Goal: Transaction & Acquisition: Book appointment/travel/reservation

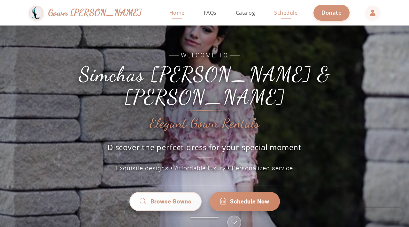
click at [274, 15] on span "Schedule" at bounding box center [285, 12] width 23 height 7
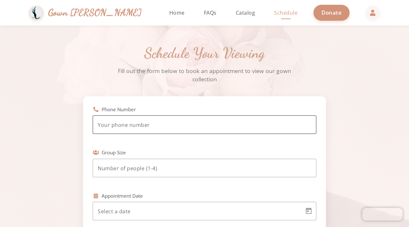
click at [146, 127] on input "tel" at bounding box center [204, 125] width 213 height 8
type input "[PHONE_NUMBER]"
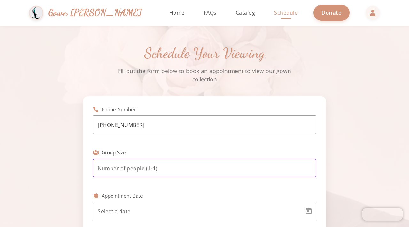
click at [130, 166] on input "number" at bounding box center [204, 169] width 213 height 8
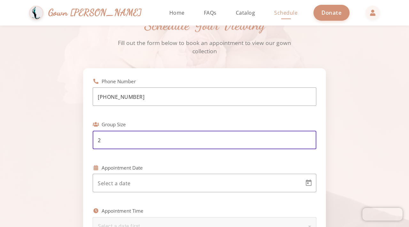
scroll to position [35, 0]
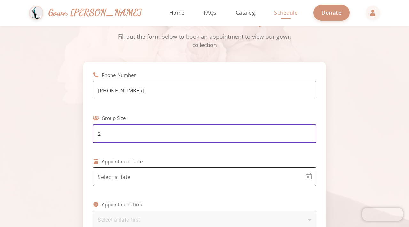
type input "2"
click at [148, 180] on body "Simchas [PERSON_NAME] & [PERSON_NAME] Gown [PERSON_NAME] Home Return to homepag…" at bounding box center [204, 113] width 409 height 227
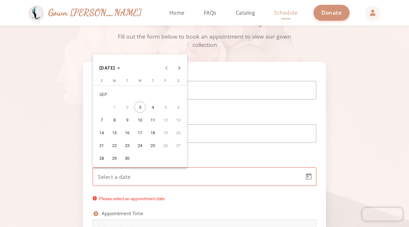
click at [102, 121] on span "7" at bounding box center [102, 120] width 12 height 12
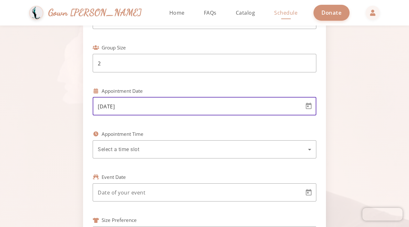
scroll to position [110, 0]
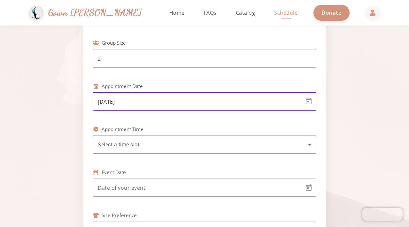
click at [152, 104] on input "[DATE]" at bounding box center [199, 102] width 202 height 8
click at [313, 104] on span "Open calendar" at bounding box center [308, 101] width 15 height 15
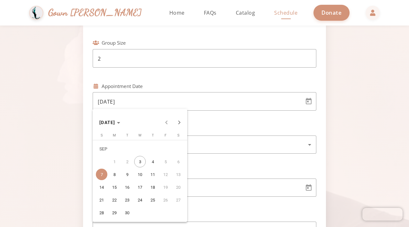
click at [117, 174] on span "8" at bounding box center [115, 175] width 12 height 12
type input "[DATE]"
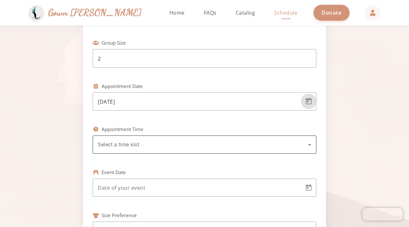
click at [151, 149] on div "Select a time slot" at bounding box center [204, 145] width 213 height 18
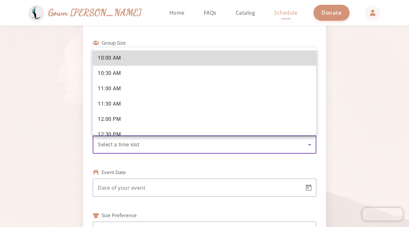
click at [144, 59] on mat-option "10:00 AM" at bounding box center [205, 57] width 224 height 15
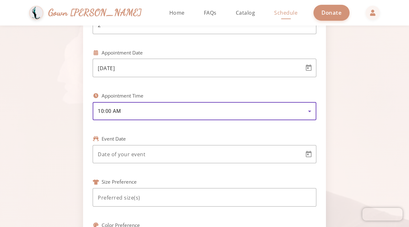
scroll to position [175, 0]
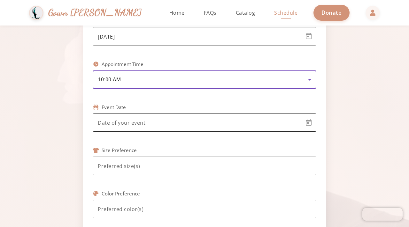
click at [158, 124] on body "Simchas [PERSON_NAME] & [PERSON_NAME] Gown [PERSON_NAME] Home Return to homepag…" at bounding box center [204, 113] width 409 height 227
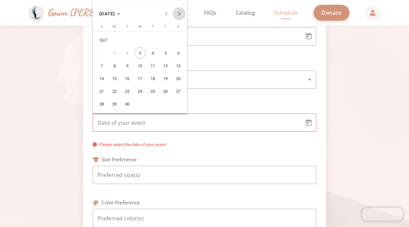
click at [180, 16] on span "Next month" at bounding box center [179, 13] width 13 height 13
click at [118, 91] on span "24" at bounding box center [115, 92] width 12 height 12
type input "[DATE]"
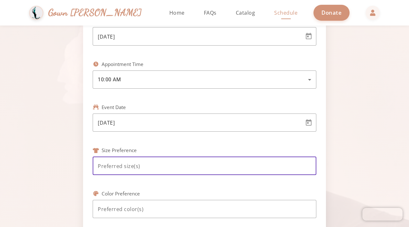
click at [164, 168] on input at bounding box center [204, 167] width 213 height 8
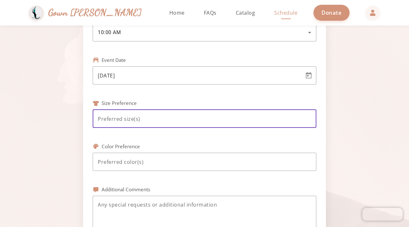
scroll to position [246, 0]
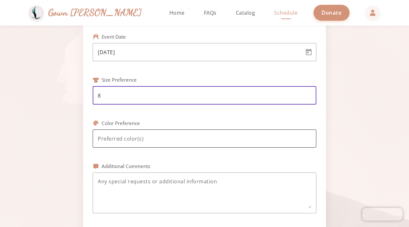
type input "8"
click at [154, 141] on input at bounding box center [204, 139] width 213 height 8
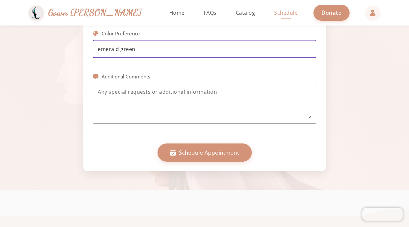
scroll to position [351, 0]
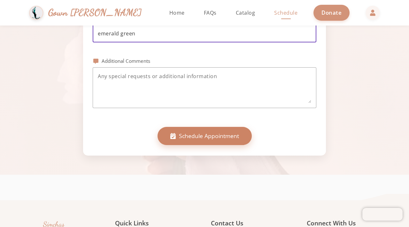
type input "emerald green"
click at [193, 139] on span "Schedule Appointment" at bounding box center [209, 136] width 60 height 8
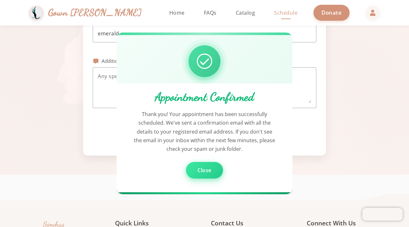
click at [204, 171] on span "Close" at bounding box center [204, 170] width 14 height 7
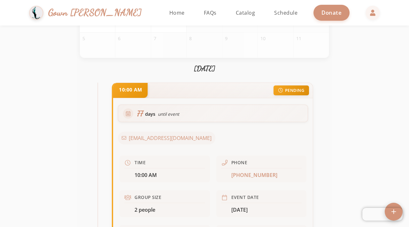
scroll to position [177, 0]
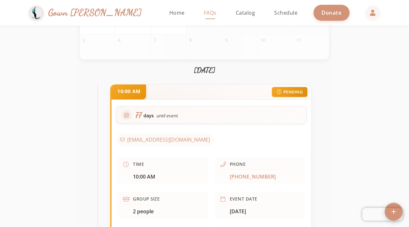
click at [204, 15] on span "FAQs" at bounding box center [210, 12] width 13 height 7
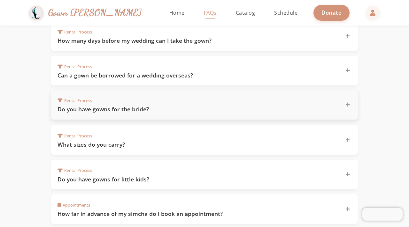
click at [155, 109] on h3 "Do you have gowns for the bride?" at bounding box center [198, 109] width 280 height 8
